Goal: Register for event/course

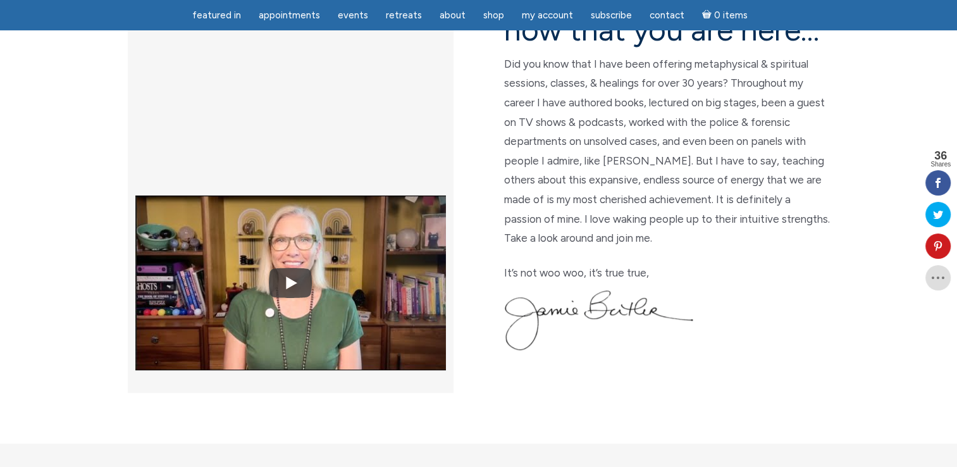
scroll to position [380, 0]
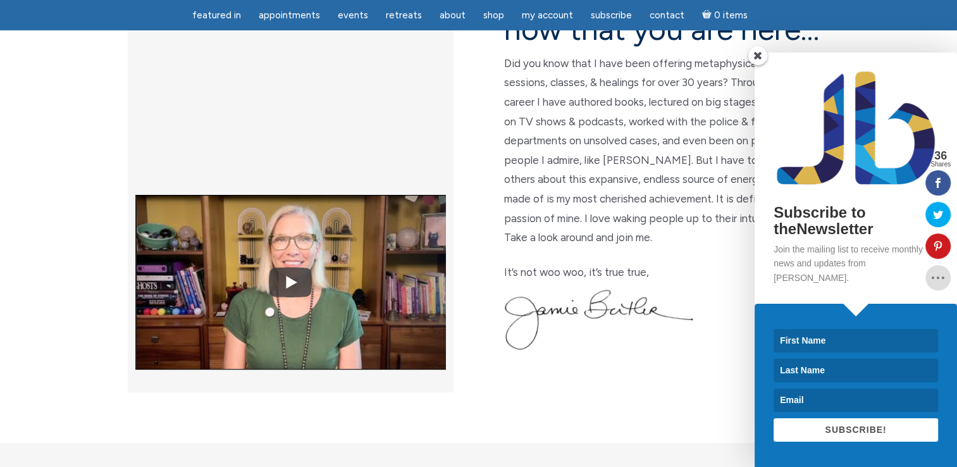
click at [758, 65] on span at bounding box center [757, 55] width 19 height 19
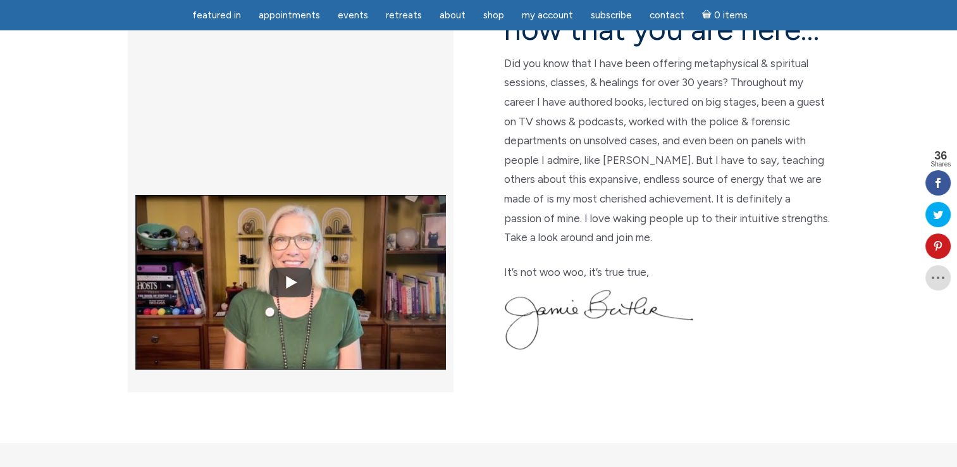
scroll to position [0, 0]
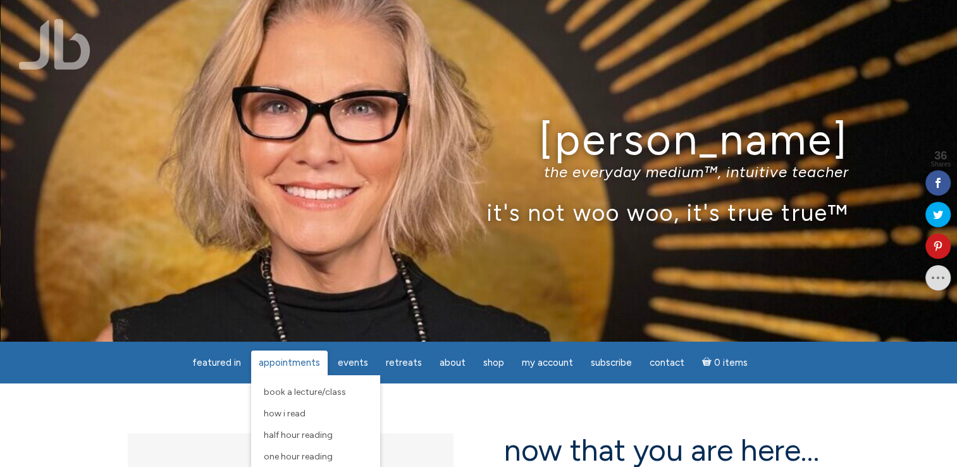
click at [284, 360] on span "Appointments" at bounding box center [289, 362] width 61 height 11
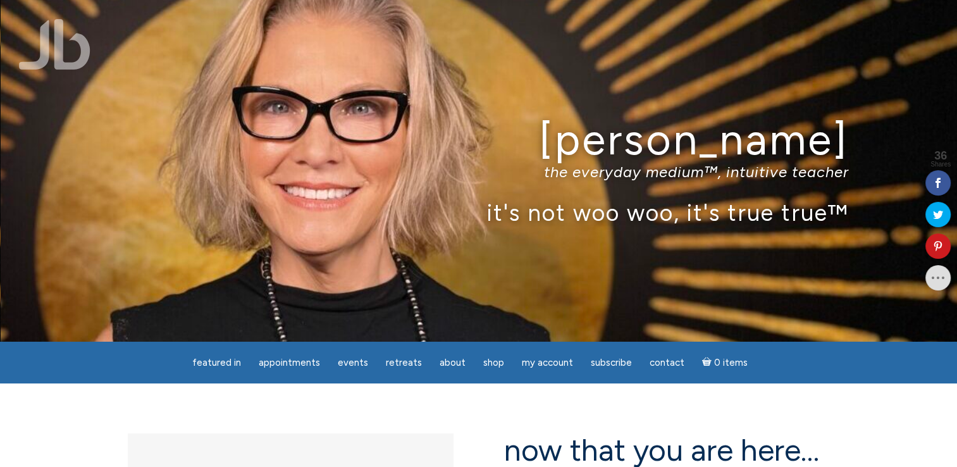
scroll to position [408, 0]
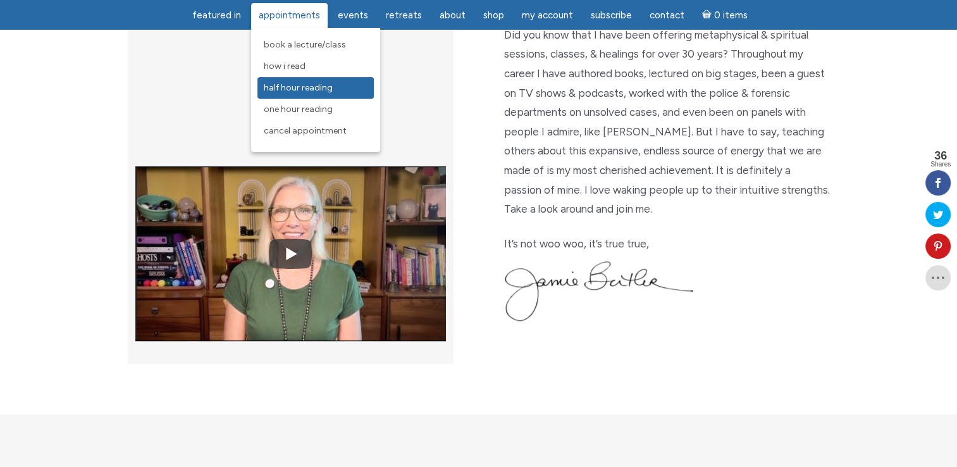
click at [285, 90] on span "Half Hour Reading" at bounding box center [298, 87] width 69 height 11
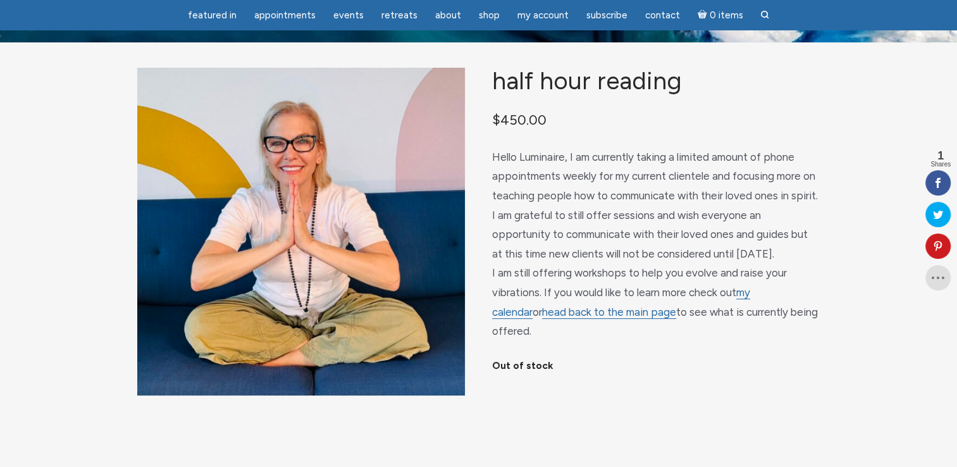
scroll to position [68, 0]
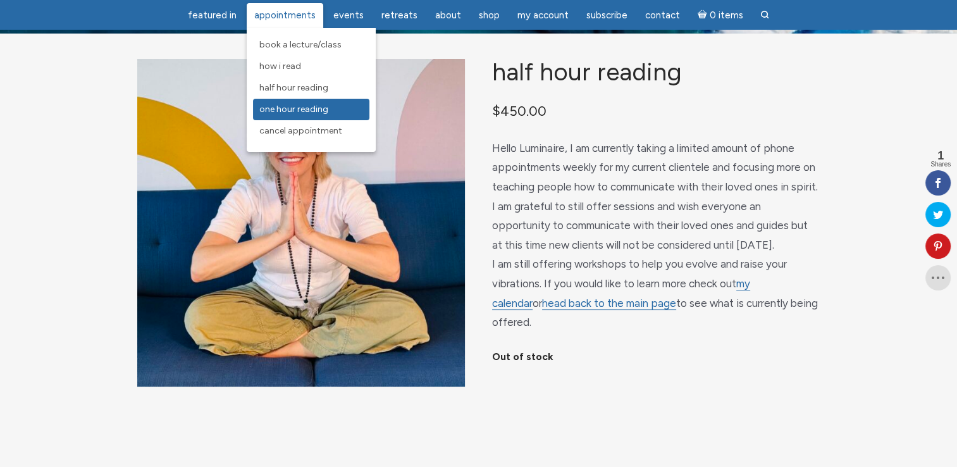
click at [288, 109] on span "One Hour Reading" at bounding box center [293, 109] width 69 height 11
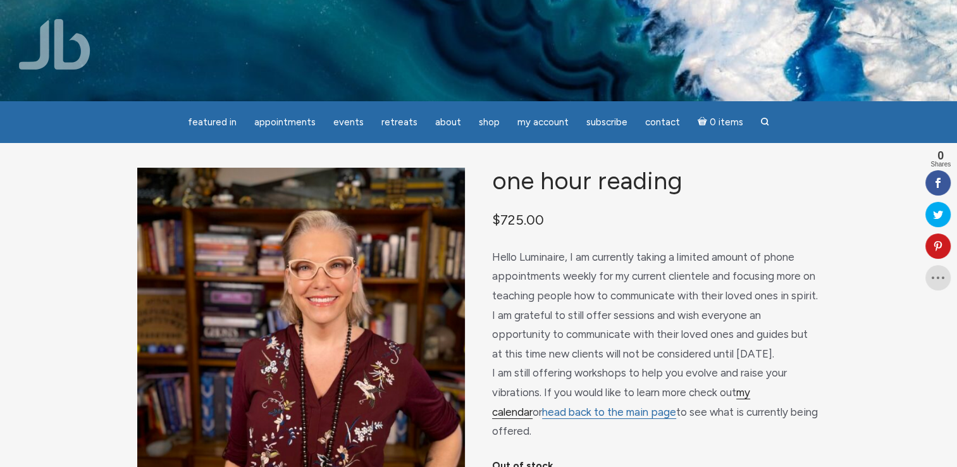
click at [750, 404] on link "my calendar" at bounding box center [621, 402] width 258 height 33
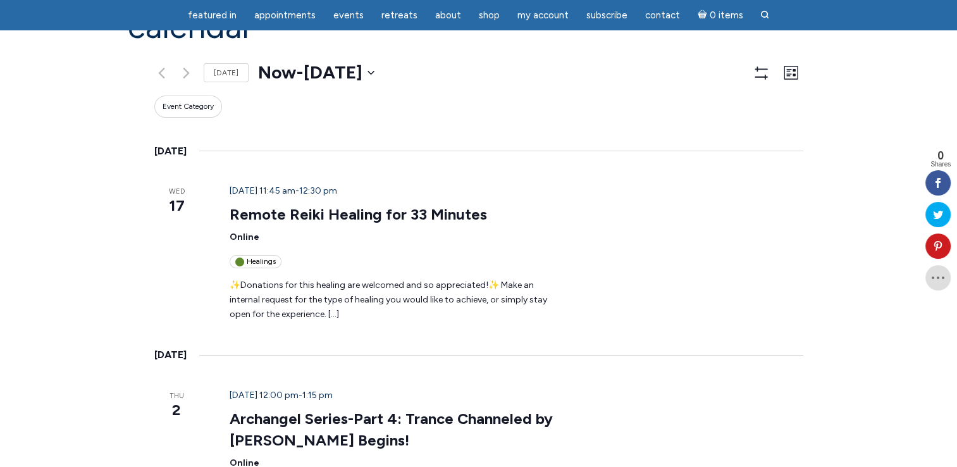
scroll to position [152, 0]
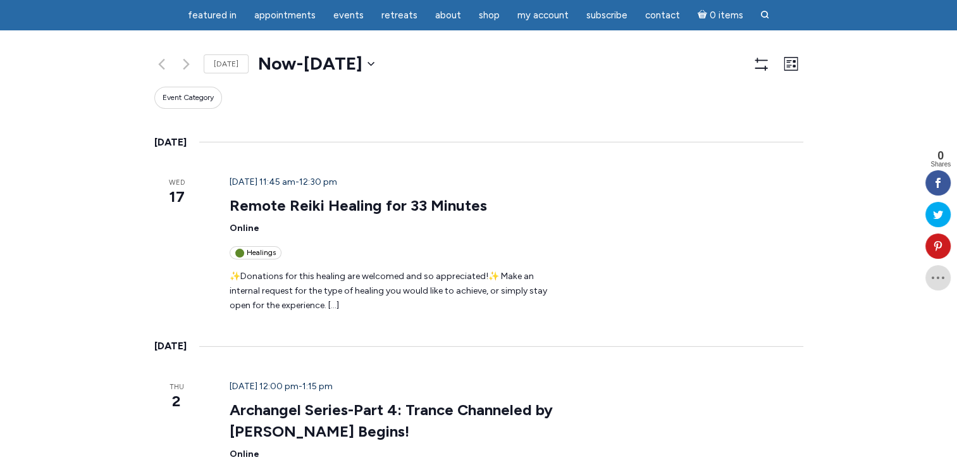
click at [817, 394] on div "October 2 @ 12:00 pm - 1:15 pm Archangel Series-Part 4: Trance Channeled by Jam…" at bounding box center [516, 466] width 604 height 173
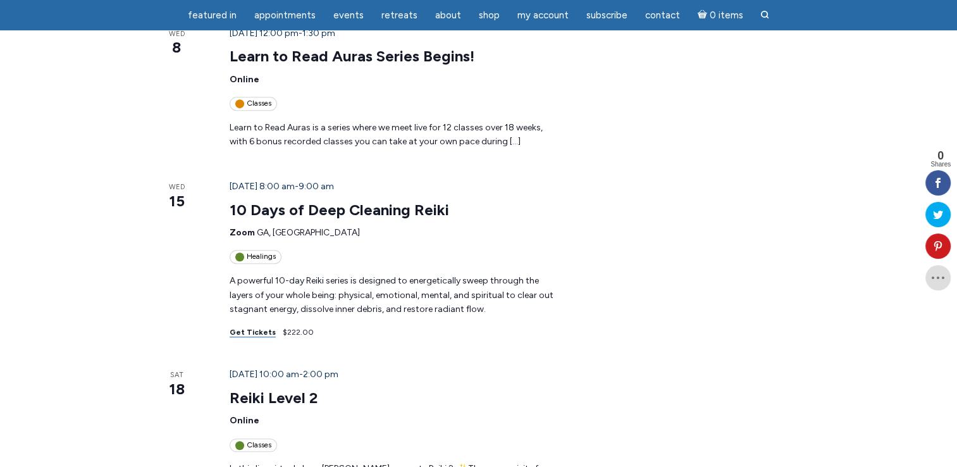
scroll to position [734, 0]
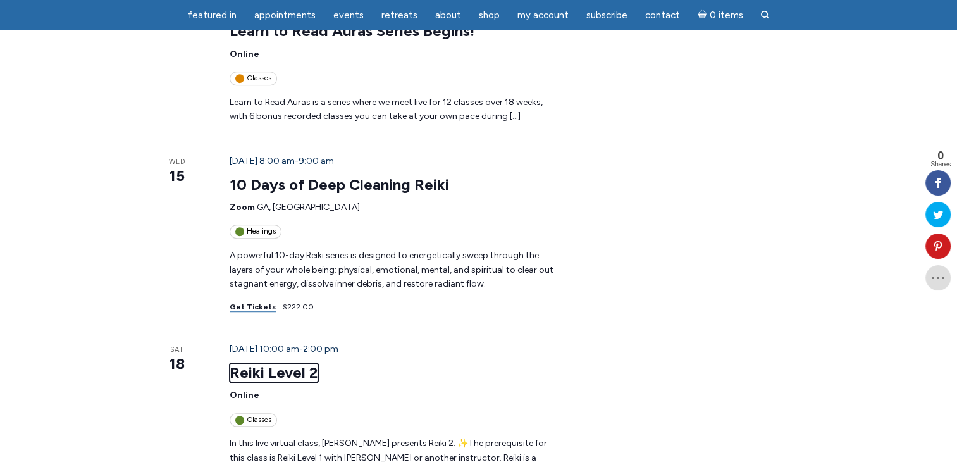
click at [230, 363] on link "Reiki Level 2" at bounding box center [274, 372] width 89 height 19
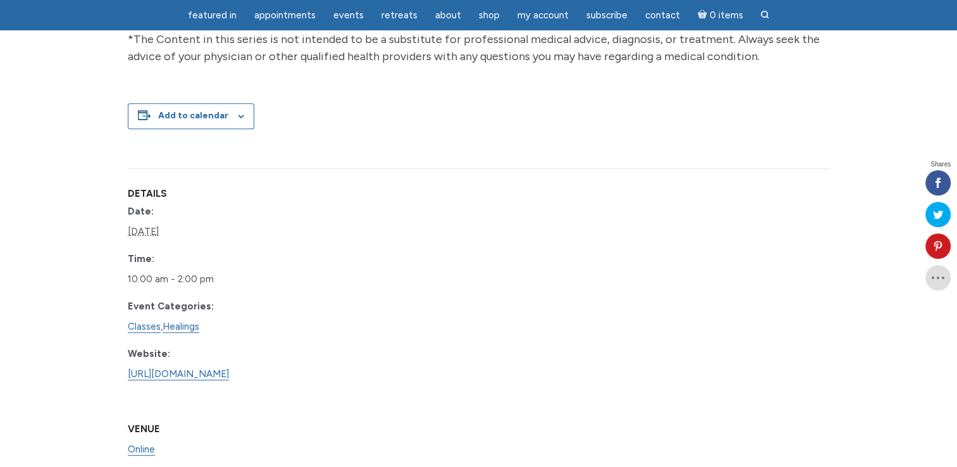
scroll to position [658, 0]
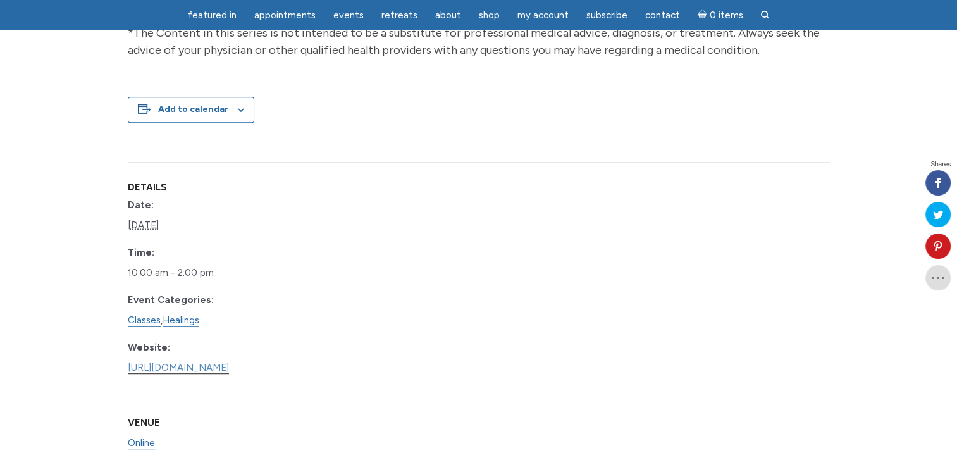
click at [216, 362] on link "https://www.learnitlive.com/Class/Reiki-Level-2/26463" at bounding box center [178, 368] width 101 height 12
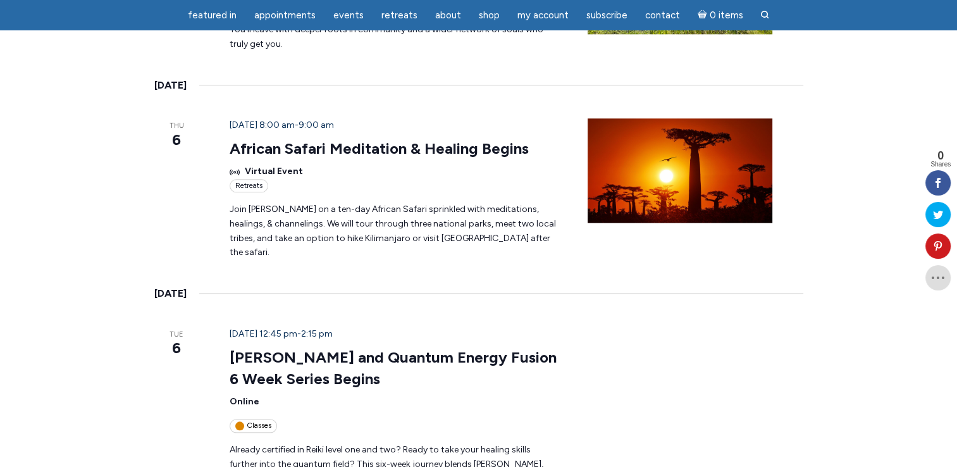
scroll to position [1349, 0]
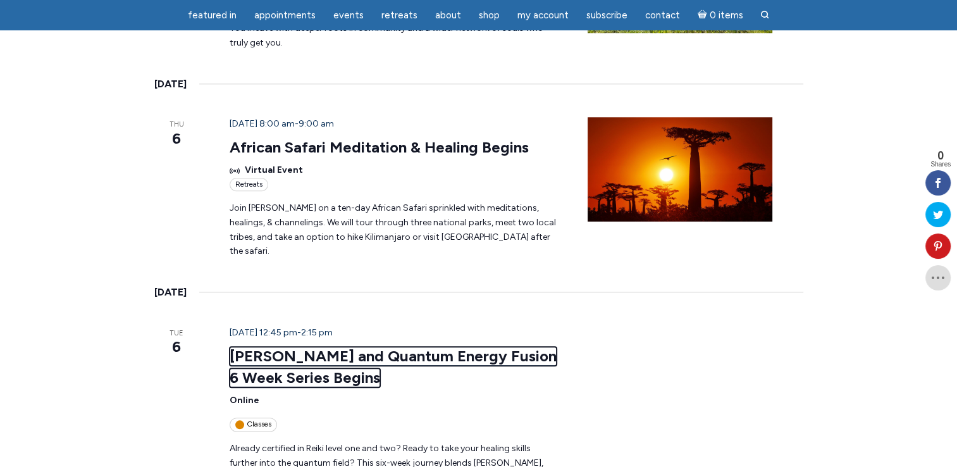
click at [322, 347] on link "[PERSON_NAME] and Quantum Energy Fusion 6 Week Series Begins" at bounding box center [393, 367] width 327 height 40
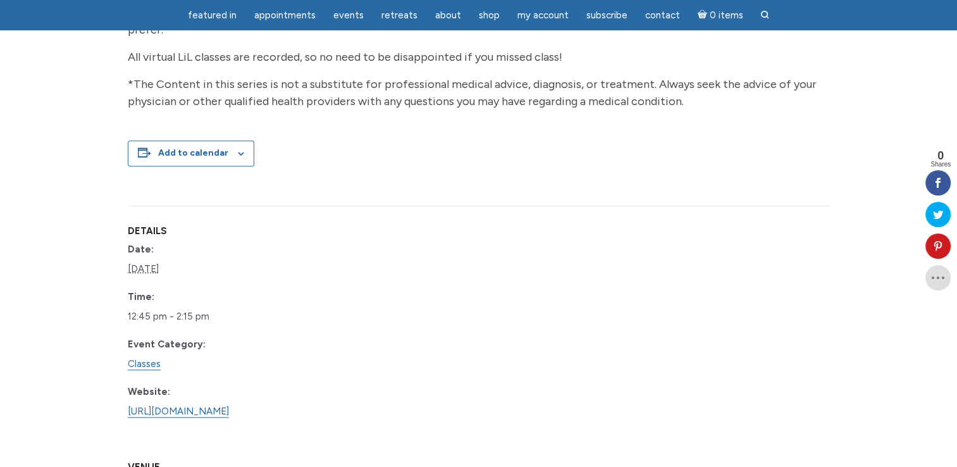
scroll to position [978, 0]
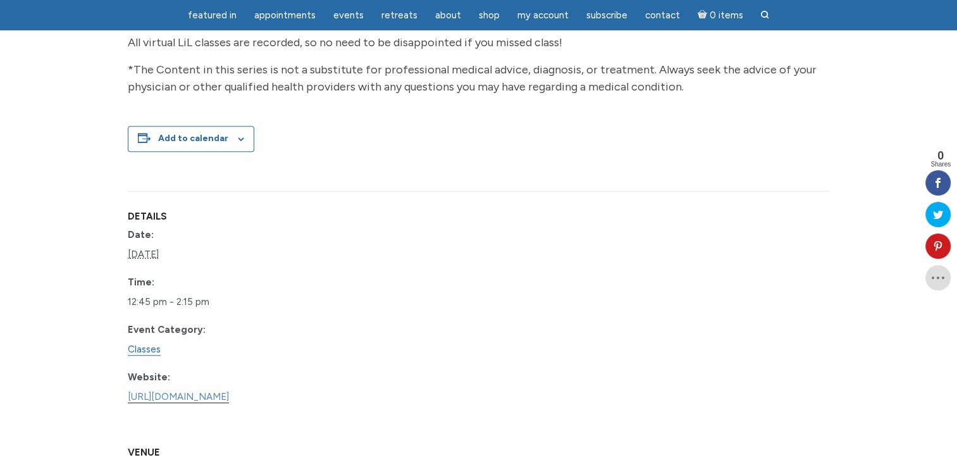
click at [229, 395] on link "[URL][DOMAIN_NAME]" at bounding box center [178, 397] width 101 height 12
